Goal: Information Seeking & Learning: Learn about a topic

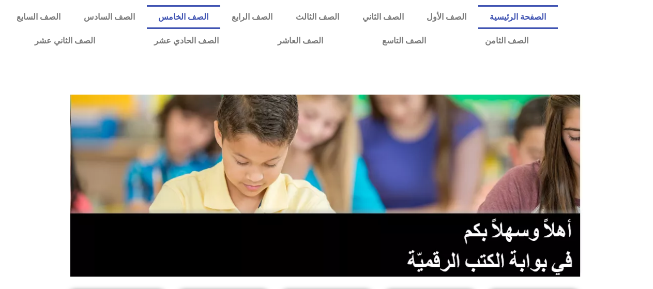
click at [220, 17] on link "الصف الخامس" at bounding box center [183, 17] width 73 height 24
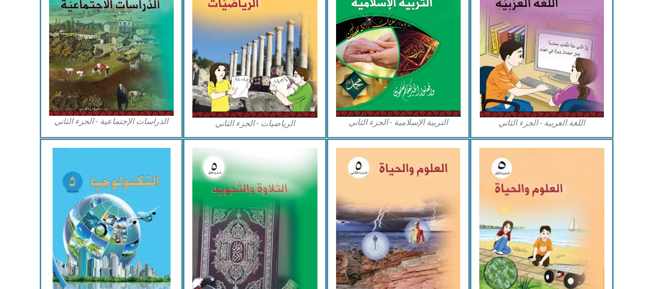
scroll to position [568, 0]
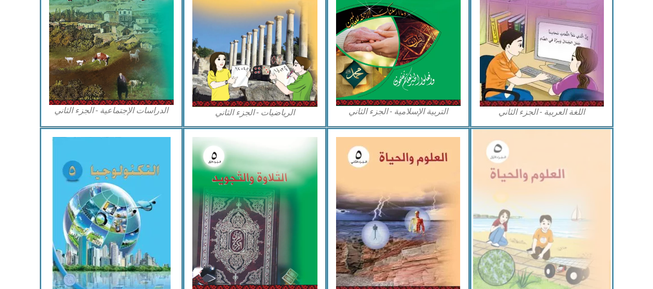
click at [570, 244] on img at bounding box center [541, 213] width 137 height 169
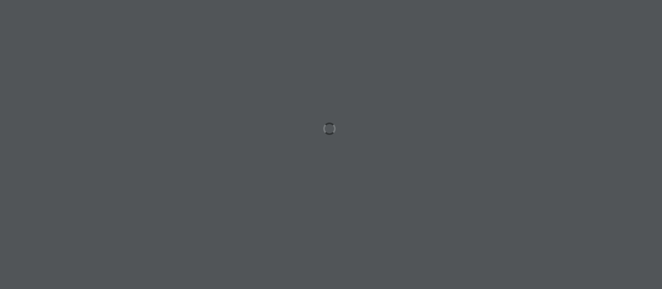
click at [499, 90] on div at bounding box center [331, 144] width 662 height 289
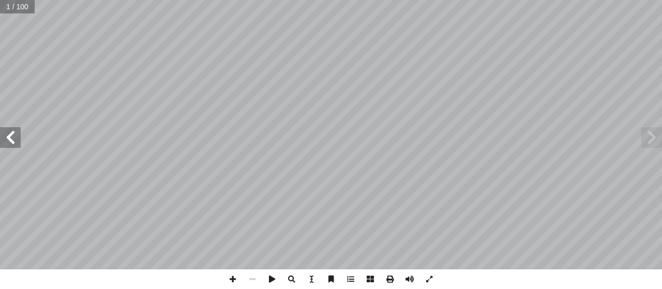
click at [0, 147] on span at bounding box center [10, 137] width 21 height 21
click at [5, 137] on span at bounding box center [10, 137] width 21 height 21
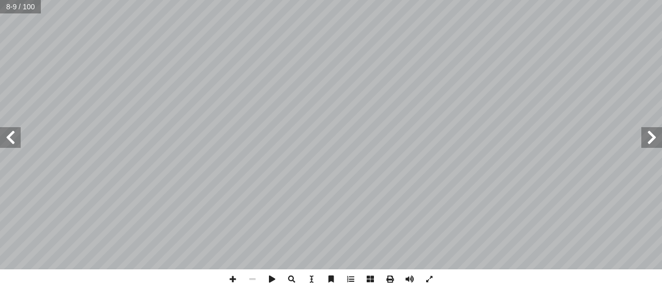
click at [5, 137] on span at bounding box center [10, 137] width 21 height 21
click at [1, 138] on span at bounding box center [10, 137] width 21 height 21
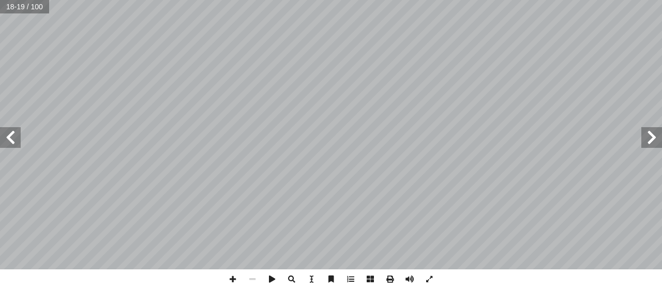
click at [1, 138] on span at bounding box center [10, 137] width 21 height 21
click at [225, 273] on span at bounding box center [233, 279] width 20 height 20
click at [226, 273] on span at bounding box center [233, 279] width 20 height 20
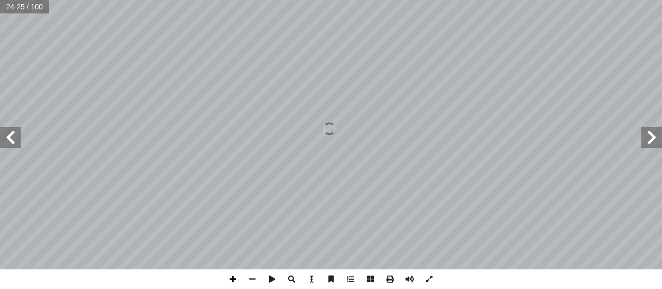
click at [226, 273] on span at bounding box center [233, 279] width 20 height 20
click at [556, 94] on html "الصفحة الرئيسية الصف الأول الصف الثاني الصف الثالث الصف الرابع الصف الخامس الصف…" at bounding box center [331, 47] width 662 height 94
click at [652, 135] on span at bounding box center [651, 137] width 21 height 21
click at [253, 279] on span at bounding box center [252, 279] width 20 height 20
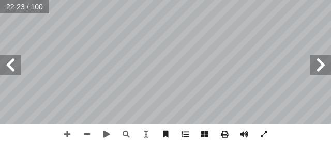
click at [153, 70] on html "الصفحة الرئيسية الصف الأول الصف الثاني الصف الثالث الصف الرابع الصف الخامس الصف…" at bounding box center [165, 35] width 331 height 70
click at [69, 134] on span at bounding box center [67, 135] width 20 height 20
click at [287, 70] on html "الصفحة الرئيسية الصف الأول الصف الثاني الصف الثالث الصف الرابع الصف الخامس الصف…" at bounding box center [165, 35] width 331 height 70
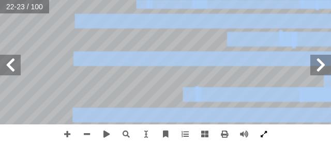
click at [272, 143] on div "١٨ ١ . ._____________________________________ ط؟ ّ خط ُ ل في الم ّ و أ ما المست…" at bounding box center [165, 72] width 331 height 144
click at [14, 63] on span at bounding box center [10, 65] width 21 height 21
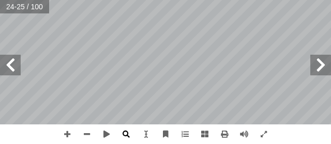
click at [103, 70] on html "الصفحة الرئيسية الصف الأول الصف الثاني الصف الثالث الصف الرابع الصف الخامس الصف…" at bounding box center [165, 35] width 331 height 70
click at [318, 68] on span at bounding box center [320, 65] width 21 height 21
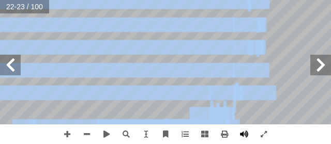
click at [249, 136] on div "١٨ ١ . ._____________________________________ ط؟ ّ خط ُ ل في الم ّ و أ ما المست…" at bounding box center [165, 72] width 331 height 144
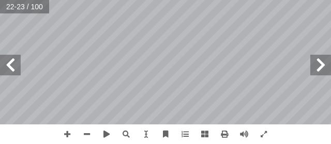
click at [185, 0] on html "الصفحة الرئيسية الصف الأول الصف الثاني الصف الثالث الصف الرابع الصف الخامس الصف…" at bounding box center [165, 35] width 331 height 70
click at [16, 64] on span at bounding box center [10, 65] width 21 height 21
click at [48, 140] on div "2 ٠ تية: آ حيحة لكل فقرة من الفقرات ال� ّ جابة الص ِ إ ضع دائرة حول رمز ال� أ ا…" at bounding box center [165, 72] width 331 height 144
click at [156, 70] on html "الصفحة الرئيسية الصف الأول الصف الثاني الصف الثالث الصف الرابع الصف الخامس الصف…" at bounding box center [165, 35] width 331 height 70
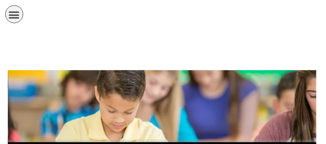
click at [18, 9] on icon "כפתור פתיחת תפריט" at bounding box center [14, 14] width 11 height 11
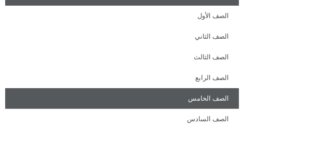
scroll to position [52, 0]
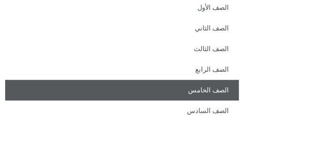
click at [202, 90] on link "الصف الخامس" at bounding box center [122, 90] width 234 height 21
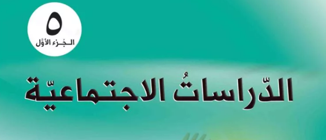
scroll to position [1421, 0]
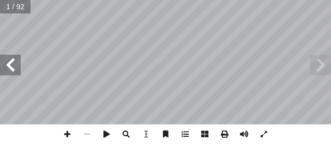
click at [1, 65] on span at bounding box center [10, 65] width 21 height 21
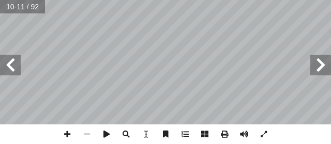
click at [8, 66] on span at bounding box center [10, 65] width 21 height 21
click at [8, 62] on span at bounding box center [10, 65] width 21 height 21
click at [18, 56] on span at bounding box center [10, 65] width 21 height 21
click at [4, 59] on span at bounding box center [10, 65] width 21 height 21
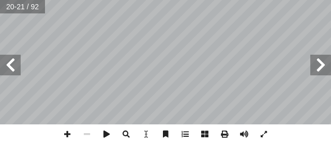
click at [317, 70] on span at bounding box center [320, 65] width 21 height 21
click at [3, 65] on span at bounding box center [10, 65] width 21 height 21
click at [325, 67] on span at bounding box center [320, 65] width 21 height 21
click at [62, 132] on span at bounding box center [67, 135] width 20 height 20
click at [127, 70] on html "الصفحة الرئيسية الصف الأول الصف الثاني الصف الثالث الصف الرابع الصف الخامس الصف…" at bounding box center [165, 35] width 331 height 70
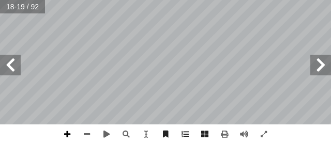
click at [63, 131] on span at bounding box center [67, 135] width 20 height 20
click at [85, 132] on span at bounding box center [87, 135] width 20 height 20
